Goal: Information Seeking & Learning: Learn about a topic

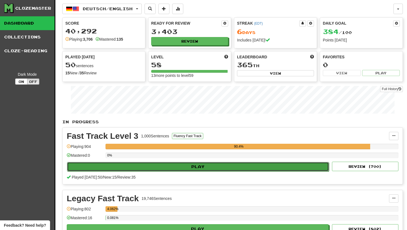
click at [166, 166] on button "Play" at bounding box center [198, 166] width 262 height 9
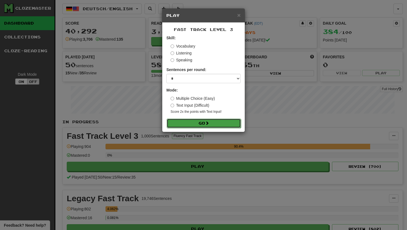
click at [176, 122] on button "Go" at bounding box center [204, 123] width 74 height 9
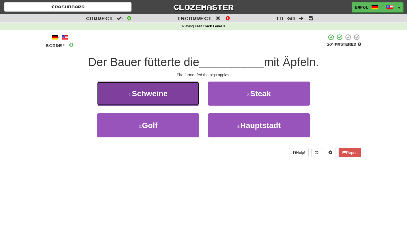
click at [168, 94] on span "Schweine" at bounding box center [150, 93] width 36 height 9
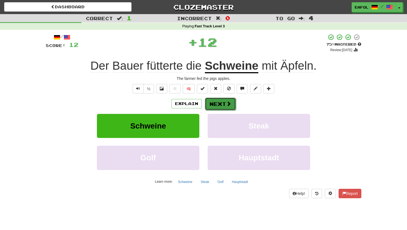
click at [229, 104] on span at bounding box center [228, 103] width 5 height 5
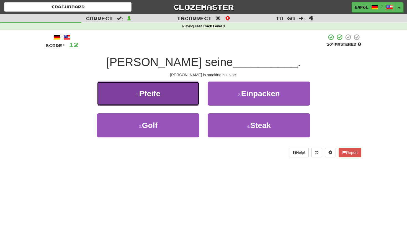
click at [151, 99] on button "1 . Pfeife" at bounding box center [148, 94] width 102 height 24
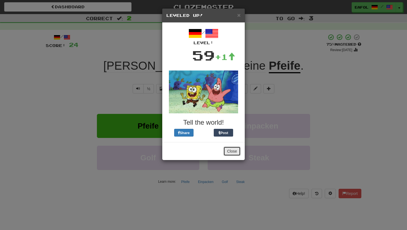
click at [231, 148] on button "Close" at bounding box center [231, 151] width 17 height 9
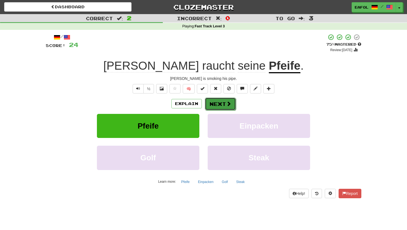
click at [221, 103] on button "Next" at bounding box center [220, 104] width 31 height 13
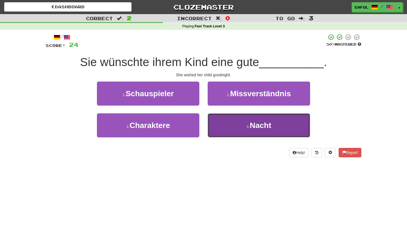
click at [228, 127] on button "4 . Nacht" at bounding box center [259, 126] width 102 height 24
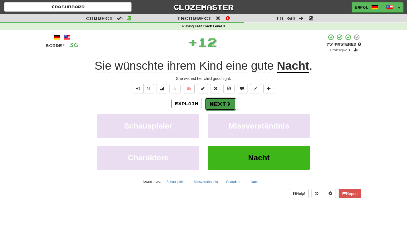
click at [217, 104] on button "Next" at bounding box center [220, 104] width 31 height 13
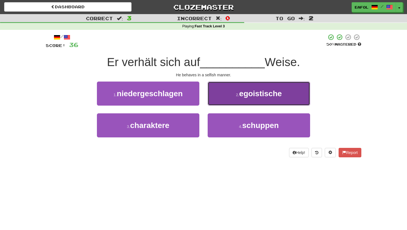
click at [220, 99] on button "2 . egoistische" at bounding box center [259, 94] width 102 height 24
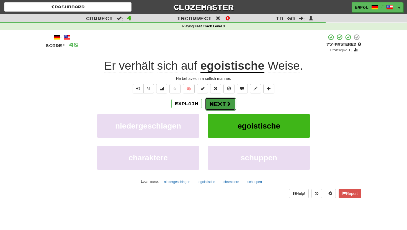
click at [215, 103] on button "Next" at bounding box center [220, 104] width 31 height 13
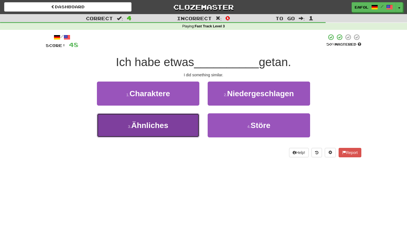
click at [156, 125] on span "Ähnliches" at bounding box center [149, 125] width 37 height 9
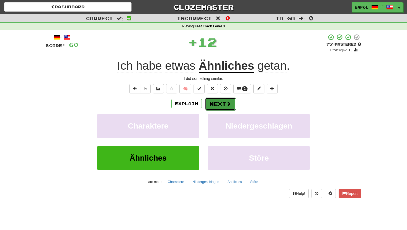
click at [227, 101] on span at bounding box center [228, 103] width 5 height 5
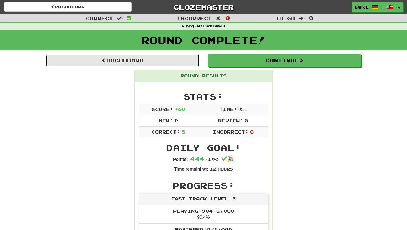
click at [126, 58] on link "Dashboard" at bounding box center [123, 60] width 154 height 13
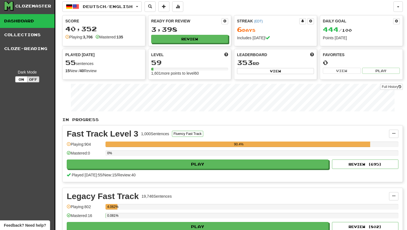
scroll to position [2, 0]
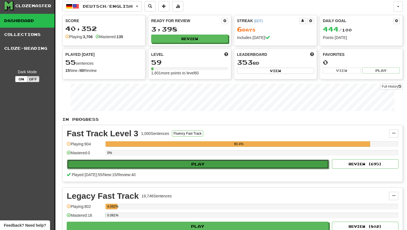
click at [179, 164] on button "Play" at bounding box center [198, 164] width 262 height 9
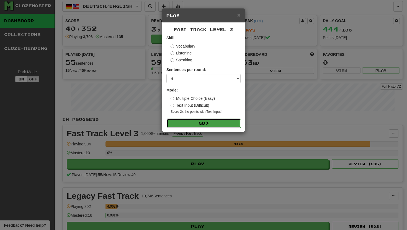
click at [174, 125] on button "Go" at bounding box center [204, 123] width 74 height 9
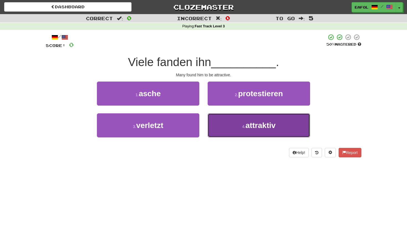
click at [227, 130] on button "4 . attraktiv" at bounding box center [259, 126] width 102 height 24
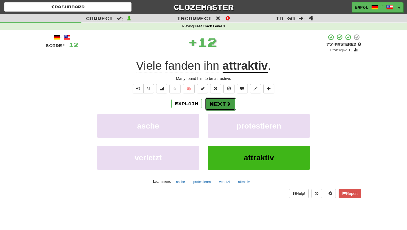
click at [221, 99] on button "Next" at bounding box center [220, 104] width 31 height 13
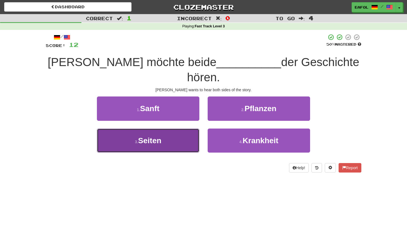
click at [158, 129] on button "3 . Seiten" at bounding box center [148, 141] width 102 height 24
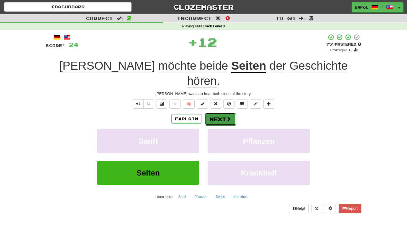
click at [215, 113] on button "Next" at bounding box center [220, 119] width 31 height 13
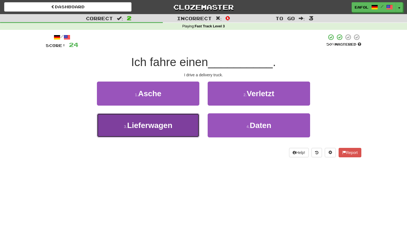
click at [165, 128] on span "Lieferwagen" at bounding box center [149, 125] width 45 height 9
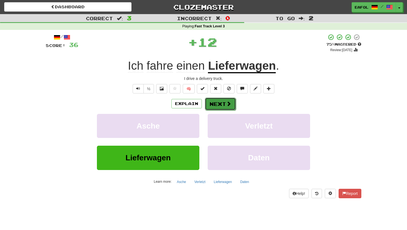
click at [214, 102] on button "Next" at bounding box center [220, 104] width 31 height 13
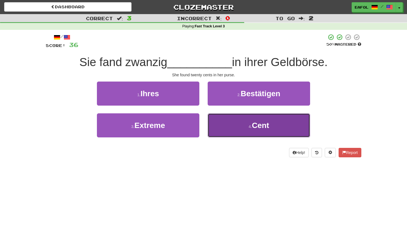
click at [234, 124] on button "4 . Cent" at bounding box center [259, 126] width 102 height 24
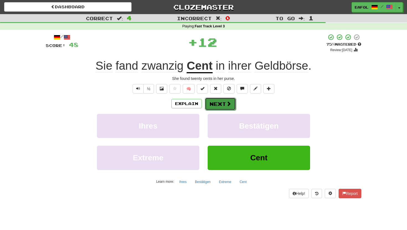
click at [219, 102] on button "Next" at bounding box center [220, 104] width 31 height 13
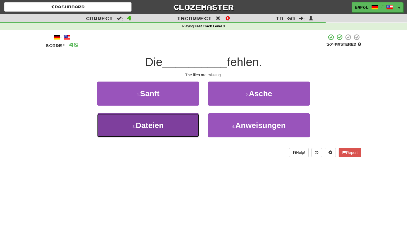
click at [173, 127] on button "3 . Dateien" at bounding box center [148, 126] width 102 height 24
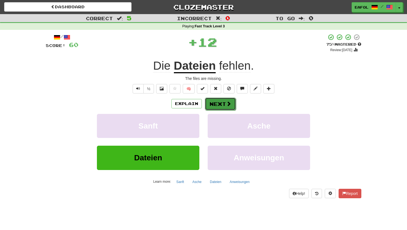
click at [214, 101] on button "Next" at bounding box center [220, 104] width 31 height 13
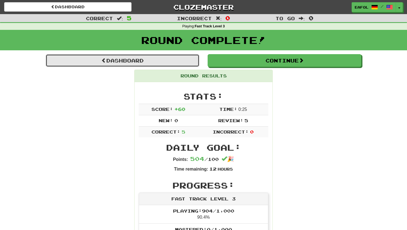
click at [161, 59] on link "Dashboard" at bounding box center [123, 60] width 154 height 13
